Goal: Find specific page/section: Find specific page/section

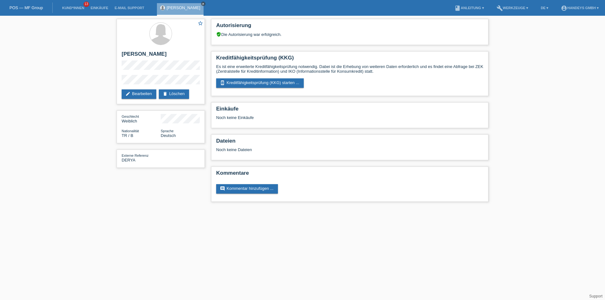
click at [202, 3] on icon "close" at bounding box center [203, 3] width 3 height 3
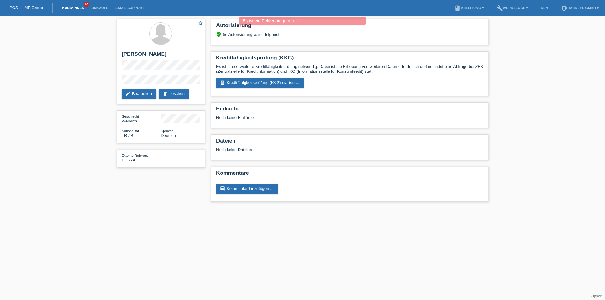
click at [77, 6] on link "Kund*innen" at bounding box center [73, 8] width 28 height 4
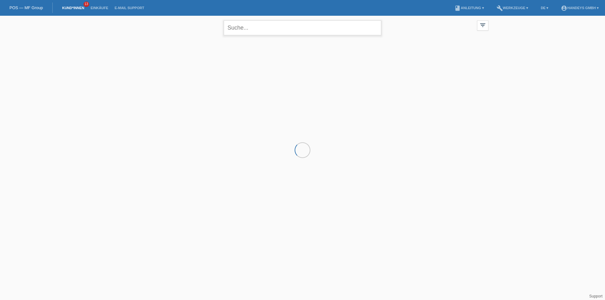
click at [267, 26] on input "text" at bounding box center [303, 27] width 158 height 15
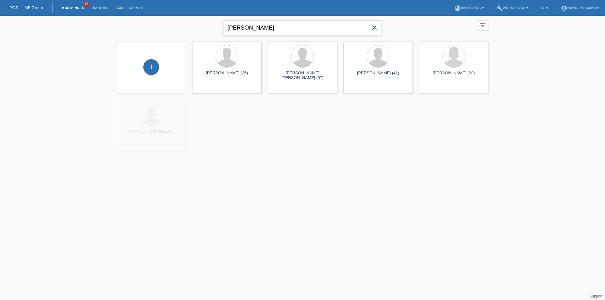
type input "LILYAN"
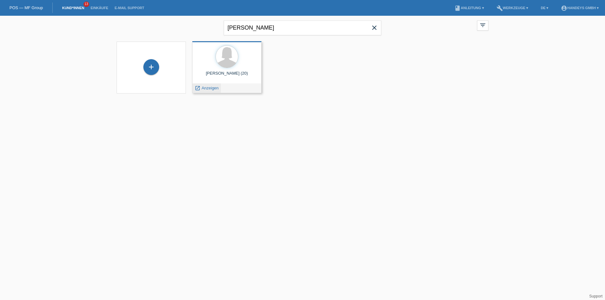
click at [212, 90] on span "Anzeigen" at bounding box center [210, 88] width 17 height 5
